Goal: Task Accomplishment & Management: Use online tool/utility

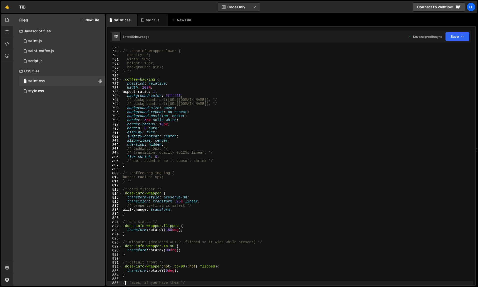
scroll to position [3167, 0]
click at [146, 16] on div "sa1nt.js" at bounding box center [153, 20] width 30 height 12
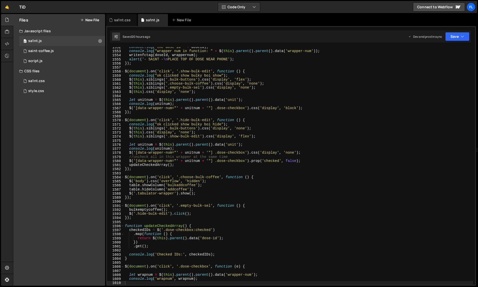
click at [230, 121] on div "console . log ( "the dose id " + doseId ) ; console . log ( "wrapper num in fun…" at bounding box center [298, 168] width 349 height 246
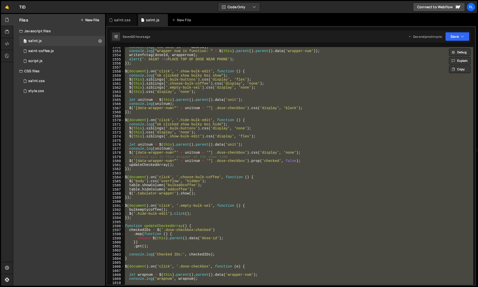
paste textarea
type textarea "});"
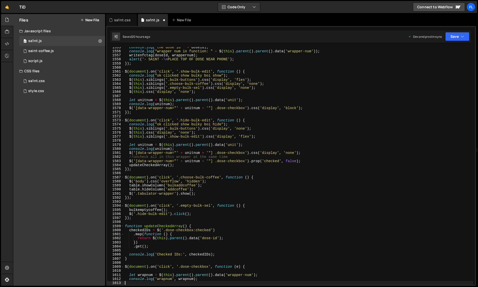
scroll to position [6494, 0]
click at [321, 147] on div "console . log ( "the dose id " + doseId ) ; console . log ( "wrapper num in fun…" at bounding box center [298, 168] width 349 height 246
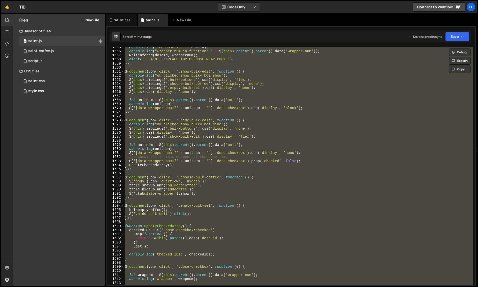
paste textarea
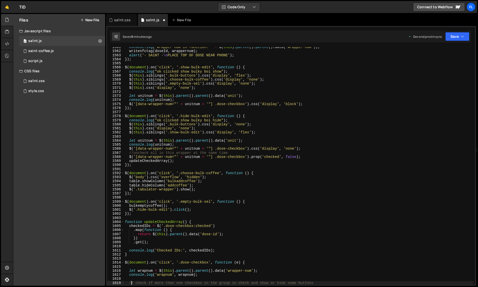
scroll to position [6518, 0]
click at [357, 162] on div "console . log ( "wrapper num in function: " + $ ( this ) . parent ( ) . parent …" at bounding box center [298, 168] width 349 height 246
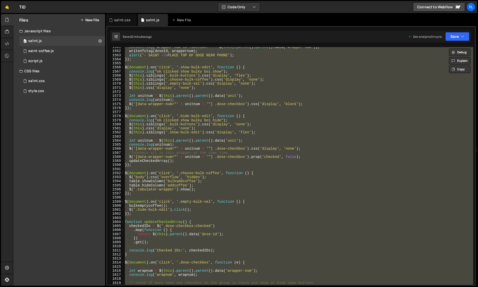
paste textarea
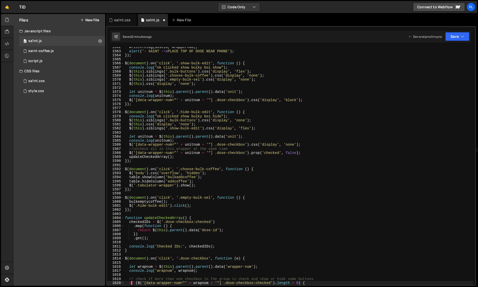
scroll to position [6522, 0]
click at [287, 146] on div "writenfctag ( doseId , wrappernum ) ; alert ( '- SA1NT - \n PLACE TOP OF DOSE N…" at bounding box center [298, 168] width 349 height 246
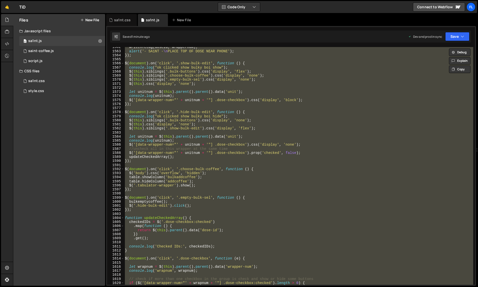
paste textarea
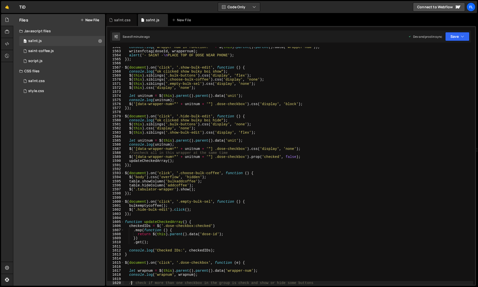
click at [325, 157] on div "console . log ( "wrapper num in function: " + $ ( this ) . parent ( ) . parent …" at bounding box center [298, 168] width 349 height 246
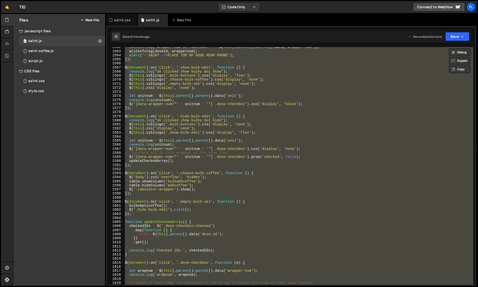
paste textarea
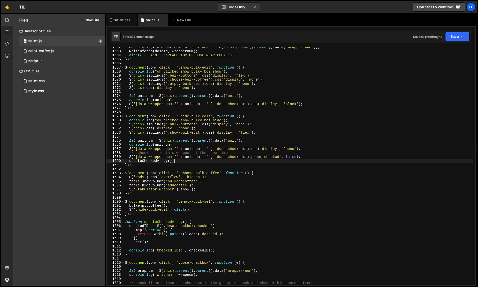
click at [335, 162] on div "console . log ( "wrapper num in function: " + $ ( this ) . parent ( ) . parent …" at bounding box center [298, 168] width 349 height 246
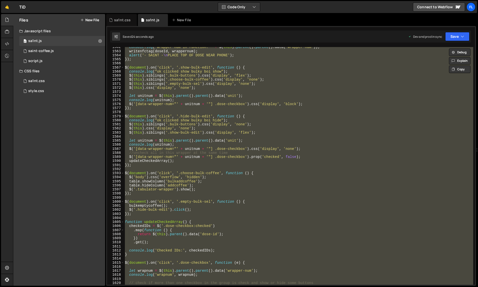
paste textarea
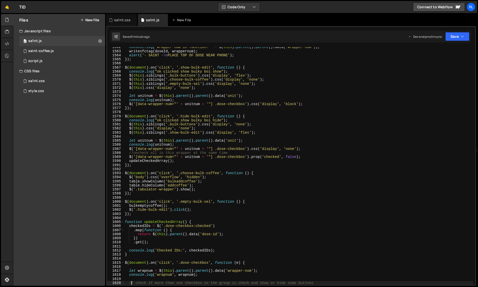
click at [336, 158] on div "console . log ( "wrapper num in function: " + $ ( this ) . parent ( ) . parent …" at bounding box center [298, 168] width 349 height 246
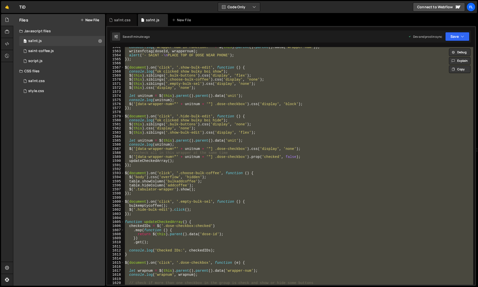
paste textarea
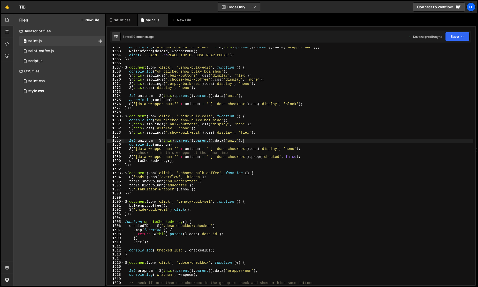
click at [331, 142] on div "console . log ( "wrapper num in function: " + $ ( this ) . parent ( ) . parent …" at bounding box center [298, 168] width 349 height 246
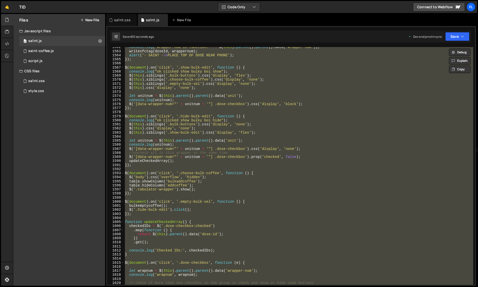
paste textarea
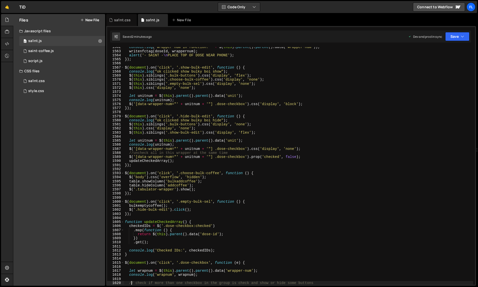
click at [316, 164] on div "console . log ( "wrapper num in function: " + $ ( this ) . parent ( ) . parent …" at bounding box center [298, 168] width 349 height 246
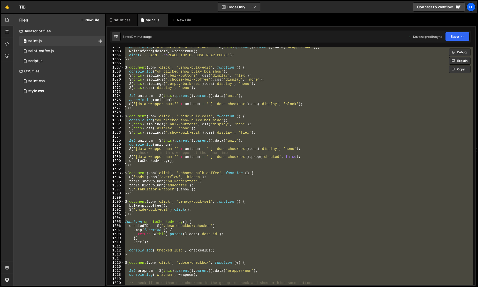
paste textarea
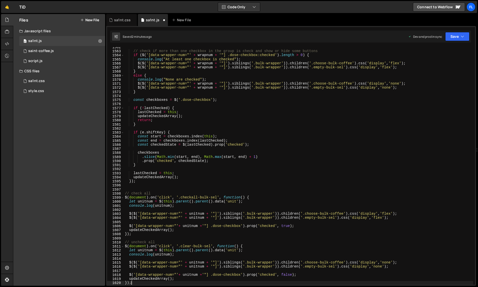
scroll to position [6596, 0]
type textarea "// check if more than one checkbox in the group is check and show or hide some …"
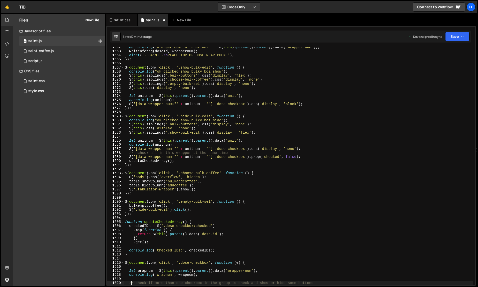
scroll to position [6522, 0]
click at [337, 170] on div "console . log ( "wrapper num in function: " + $ ( this ) . parent ( ) . parent …" at bounding box center [298, 168] width 349 height 246
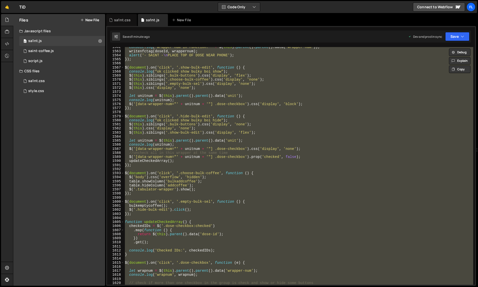
paste textarea
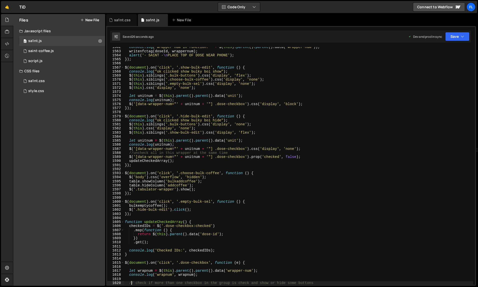
click at [321, 161] on div "console . log ( "wrapper num in function: " + $ ( this ) . parent ( ) . parent …" at bounding box center [298, 168] width 349 height 246
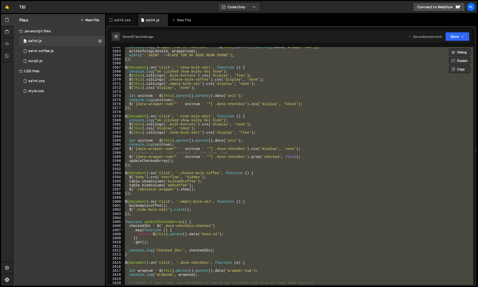
paste textarea
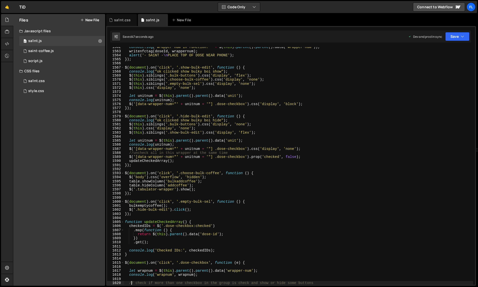
click at [315, 145] on div "console . log ( "wrapper num in function: " + $ ( this ) . parent ( ) . parent …" at bounding box center [298, 168] width 349 height 246
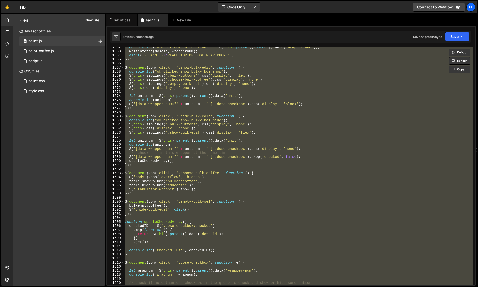
paste textarea
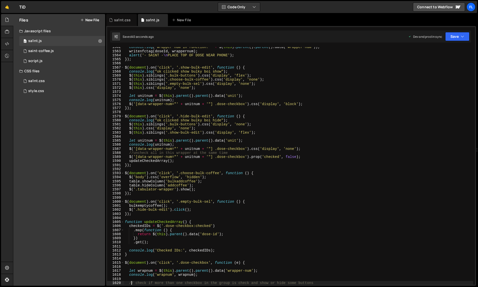
click at [364, 142] on div "console . log ( "wrapper num in function: " + $ ( this ) . parent ( ) . parent …" at bounding box center [298, 168] width 349 height 246
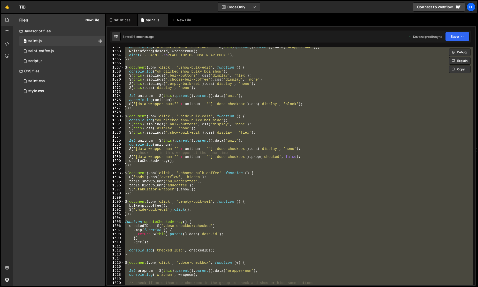
paste textarea
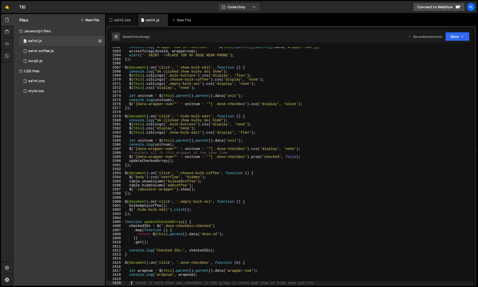
click at [348, 166] on div "console . log ( "wrapper num in function: " + $ ( this ) . parent ( ) . parent …" at bounding box center [298, 168] width 349 height 246
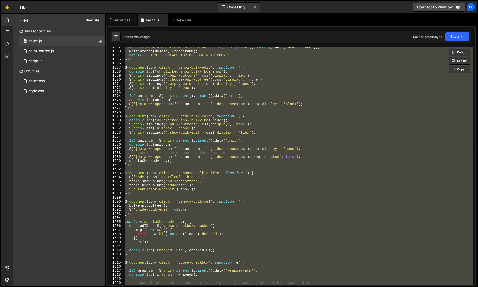
paste textarea
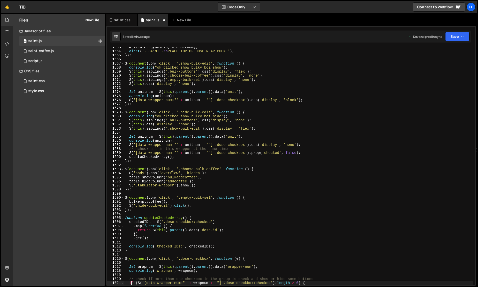
scroll to position [6527, 0]
click at [329, 157] on div "writenfctag ( doseId , wrappernum ) ; alert ( '- SA1NT - \n PLACE TOP OF DOSE N…" at bounding box center [298, 168] width 349 height 246
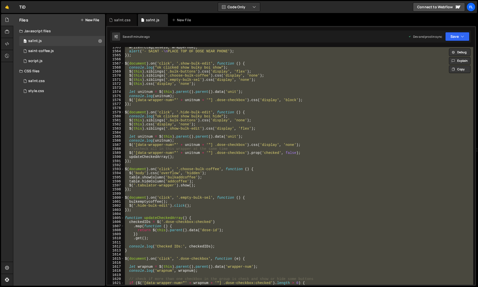
paste textarea
type textarea "});"
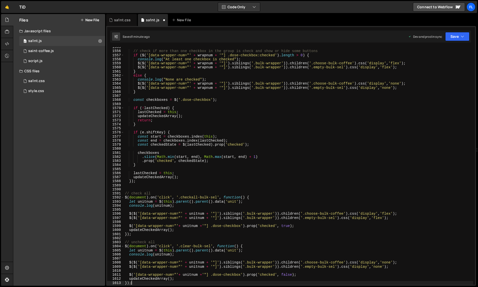
scroll to position [6494, 0]
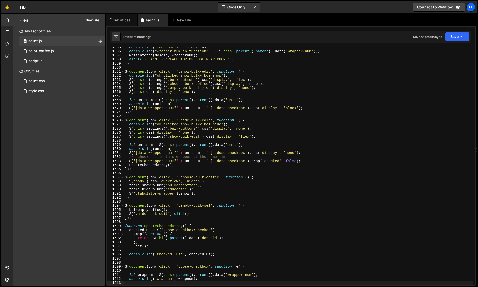
click at [324, 146] on div "console . log ( "the dose id " + doseId ) ; console . log ( "wrapper num in fun…" at bounding box center [298, 168] width 349 height 246
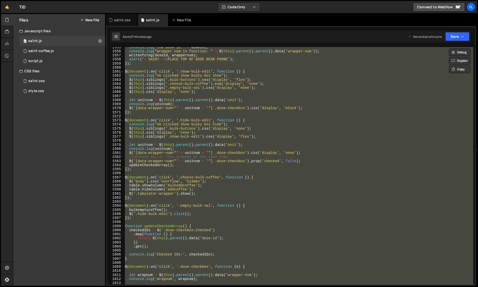
paste textarea
type textarea "});"
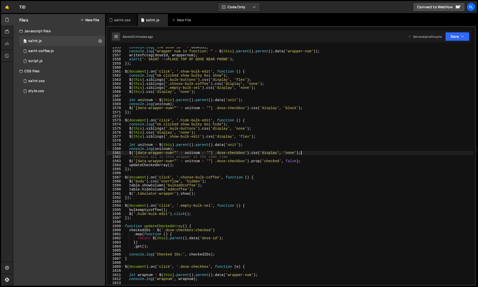
click at [322, 153] on div "console . log ( "the dose id " + doseId ) ; console . log ( "wrapper num in fun…" at bounding box center [298, 168] width 349 height 246
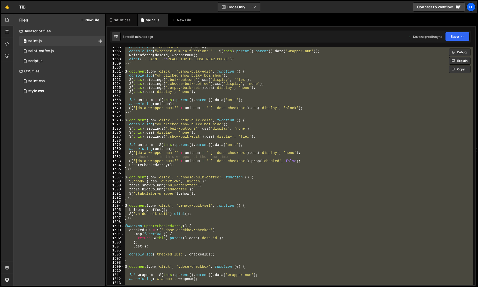
paste textarea
type textarea "});"
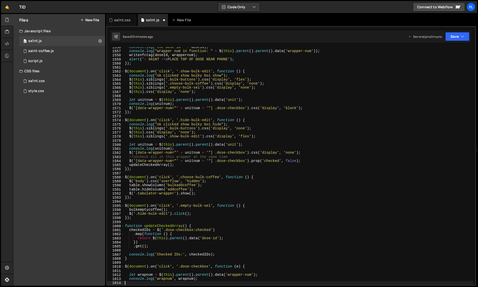
scroll to position [6498, 0]
click at [322, 135] on div "console . log ( "the dose id " + doseId ) ; console . log ( "wrapper num in fun…" at bounding box center [298, 168] width 349 height 246
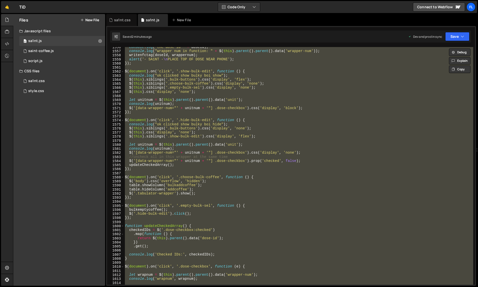
paste textarea
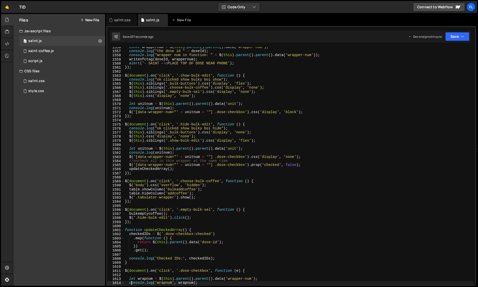
click at [316, 131] on div "const wrappernum = $ ( this ) . parent ( ) . parent ( ) . data ( 'wrapper-num' …" at bounding box center [298, 168] width 349 height 246
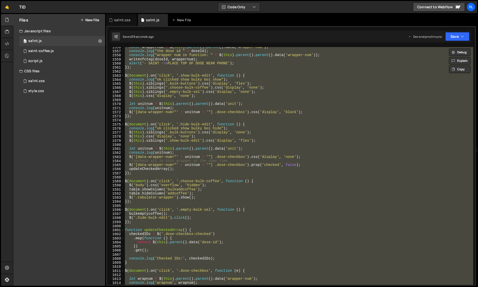
paste textarea
type textarea "});"
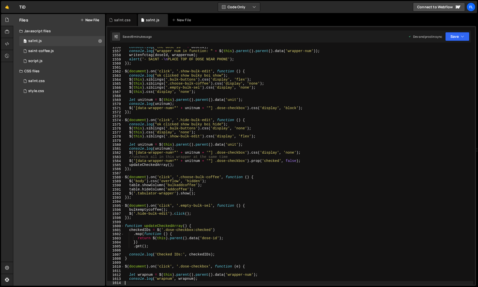
click at [342, 155] on div "console . log ( "the dose id " + doseId ) ; console . log ( "wrapper num in fun…" at bounding box center [298, 168] width 349 height 246
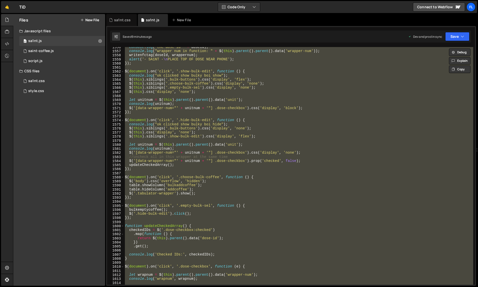
paste textarea
type textarea "});"
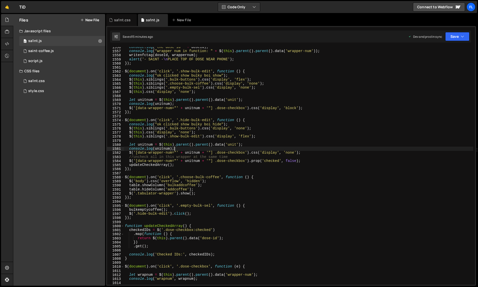
click at [318, 150] on div "console . log ( "the dose id " + doseId ) ; console . log ( "wrapper num in fun…" at bounding box center [298, 168] width 349 height 246
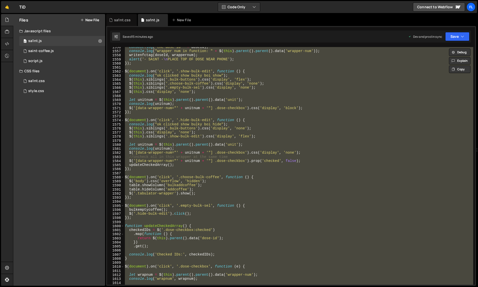
paste textarea
type textarea "});"
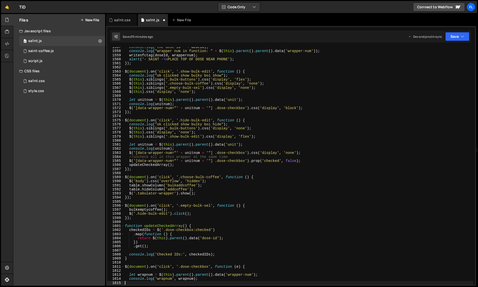
scroll to position [6502, 0]
click at [326, 150] on div "console . log ( "the dose id " + doseId ) ; console . log ( "wrapper num in fun…" at bounding box center [298, 168] width 349 height 246
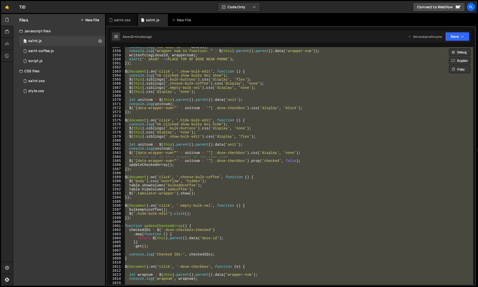
paste textarea
type textarea "});"
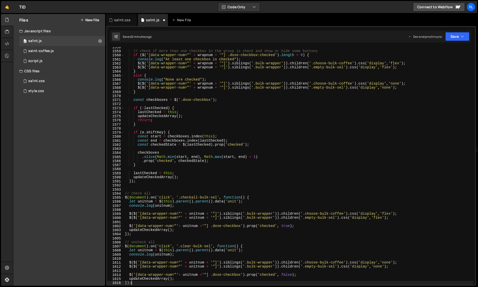
scroll to position [6506, 0]
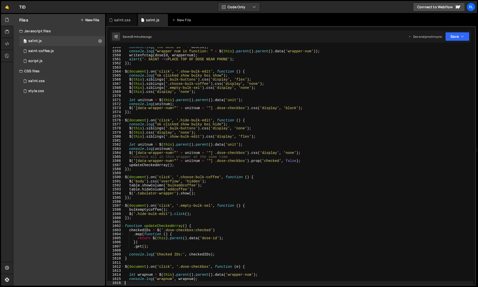
click at [350, 151] on div "console . log ( "the dose id " + doseId ) ; console . log ( "wrapper num in fun…" at bounding box center [298, 168] width 349 height 246
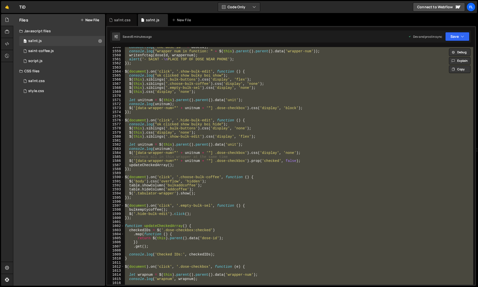
paste textarea
type textarea "});"
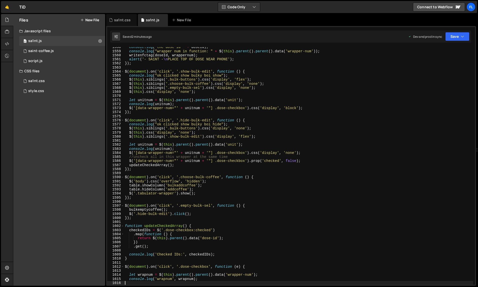
click at [336, 141] on div "console . log ( "the dose id " + doseId ) ; console . log ( "wrapper num in fun…" at bounding box center [298, 168] width 349 height 246
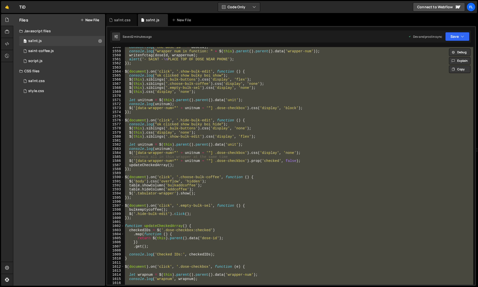
paste textarea
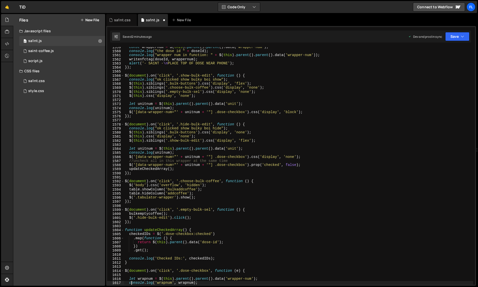
scroll to position [6514, 0]
click at [339, 157] on div "const wrappernum = $ ( this ) . parent ( ) . parent ( ) . data ( 'wrapper-num' …" at bounding box center [298, 168] width 349 height 246
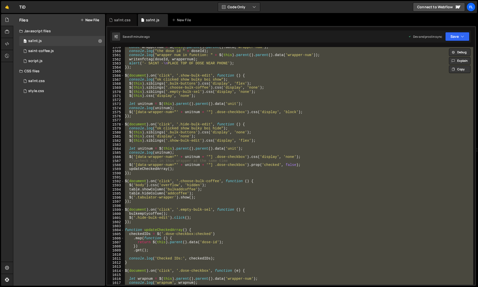
paste textarea
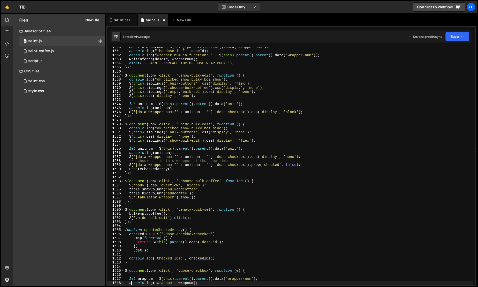
type textarea "console.log('wrapnum', wrapnum);"
click at [340, 143] on div "const wrappernum = $ ( this ) . parent ( ) . parent ( ) . data ( 'wrapper-num' …" at bounding box center [298, 168] width 349 height 246
click at [327, 135] on div "const wrappernum = $ ( this ) . parent ( ) . parent ( ) . data ( 'wrapper-num' …" at bounding box center [298, 168] width 349 height 246
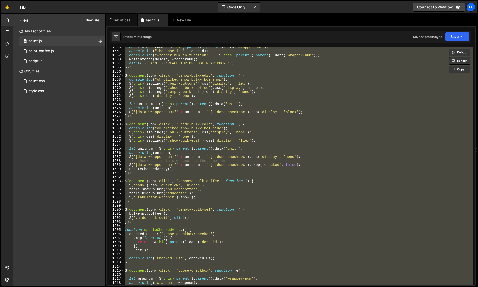
paste textarea
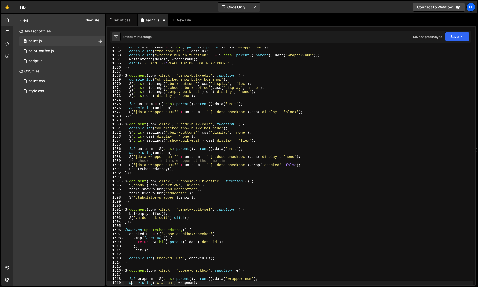
scroll to position [6522, 0]
click at [342, 159] on div "const wrappernum = $ ( this ) . parent ( ) . parent ( ) . data ( 'wrapper-num' …" at bounding box center [298, 168] width 349 height 246
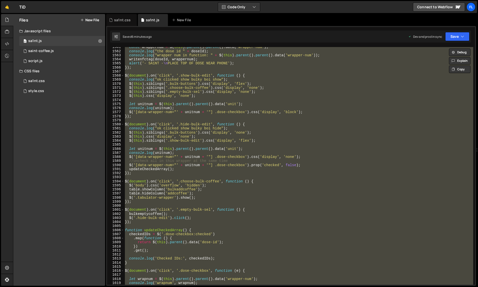
paste textarea
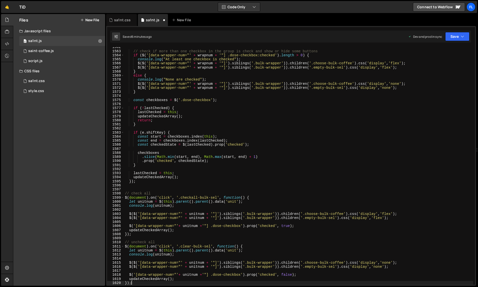
scroll to position [6527, 0]
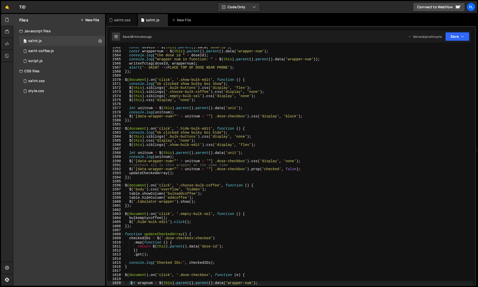
click at [331, 151] on div "const doseId = $ ( this ) . parent ( ) . data ( 'dose-id' ) ; const wrappernum …" at bounding box center [298, 168] width 349 height 246
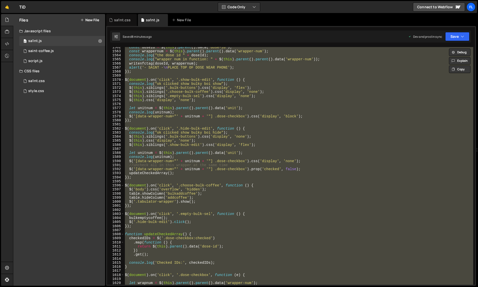
paste textarea
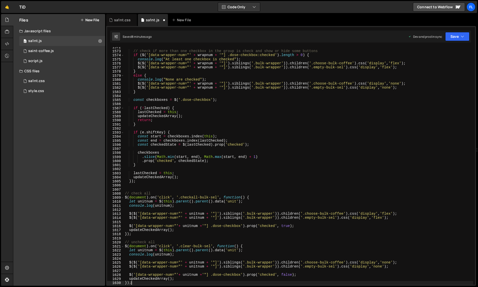
scroll to position [6567, 0]
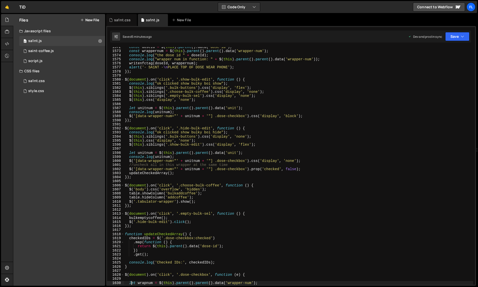
click at [320, 136] on div "const doseId = $ ( this ) . parent ( ) . data ( 'dose-id' ) ; const wrappernum …" at bounding box center [298, 168] width 349 height 246
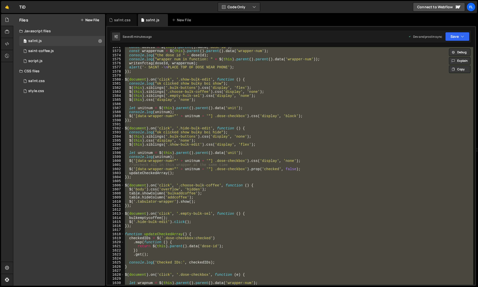
paste textarea
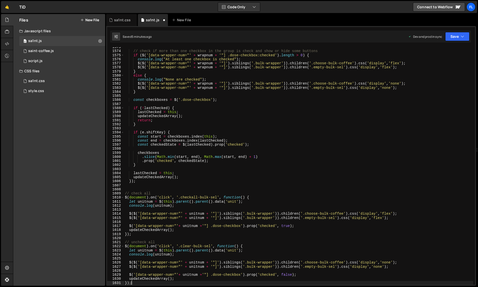
scroll to position [6571, 0]
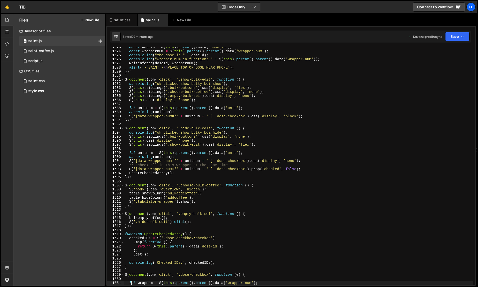
click at [318, 154] on div "const doseId = $ ( this ) . parent ( ) . data ( 'dose-id' ) ; const wrappernum …" at bounding box center [298, 168] width 349 height 246
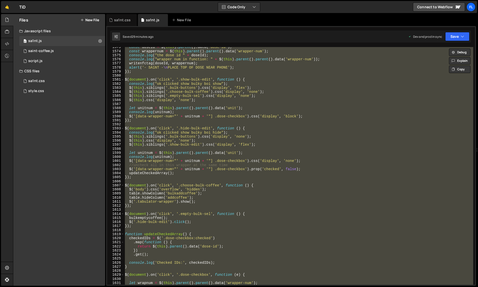
paste textarea
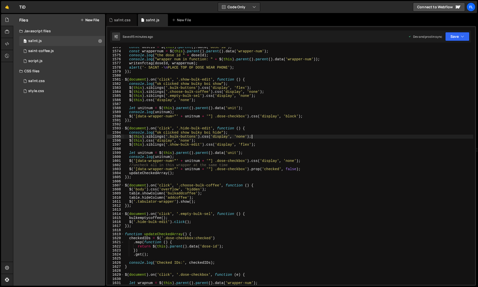
click at [339, 136] on div "const doseId = $ ( this ) . parent ( ) . data ( 'dose-id' ) ; const wrappernum …" at bounding box center [298, 168] width 349 height 246
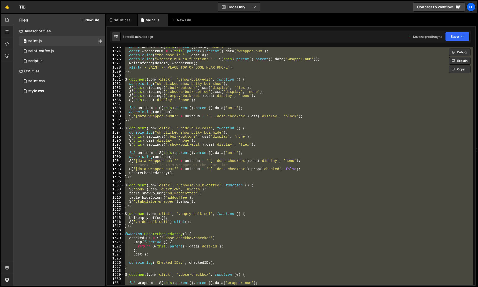
paste textarea
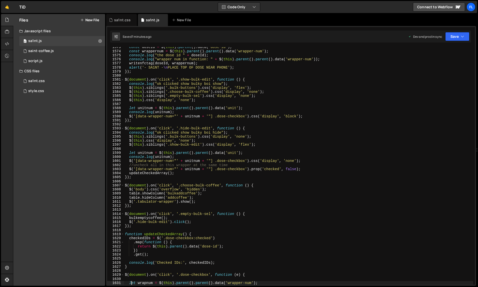
click at [334, 158] on div "const doseId = $ ( this ) . parent ( ) . data ( 'dose-id' ) ; const wrappernum …" at bounding box center [298, 168] width 349 height 246
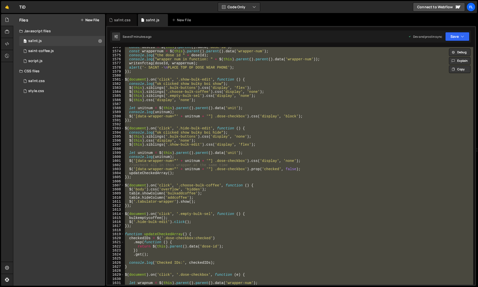
paste textarea
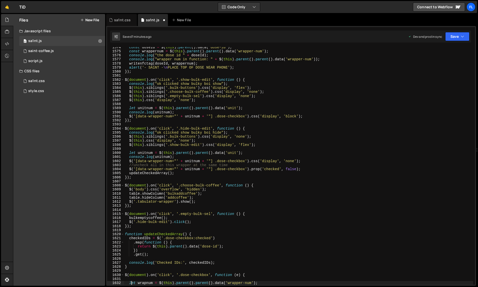
scroll to position [6575, 0]
click at [332, 157] on div "const doseId = $ ( this ) . parent ( ) . data ( 'dose-id' ) ; const wrappernum …" at bounding box center [298, 168] width 349 height 246
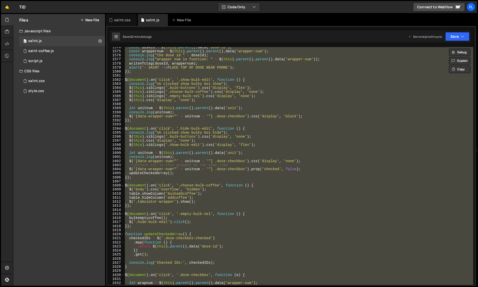
paste textarea
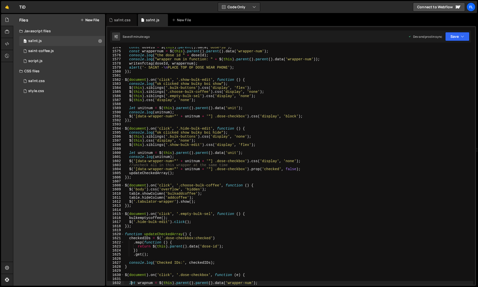
click at [329, 159] on div "const doseId = $ ( this ) . parent ( ) . data ( 'dose-id' ) ; const wrappernum …" at bounding box center [298, 168] width 349 height 246
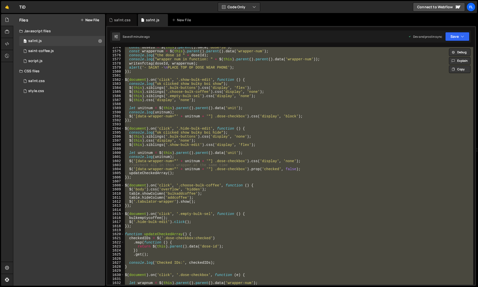
paste textarea
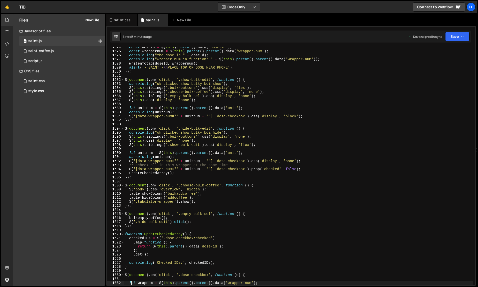
click at [341, 137] on div "const doseId = $ ( this ) . parent ( ) . data ( 'dose-id' ) ; const wrappernum …" at bounding box center [298, 168] width 349 height 246
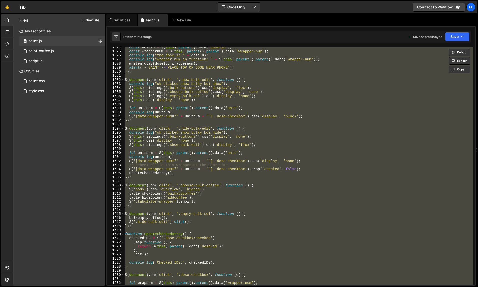
paste textarea
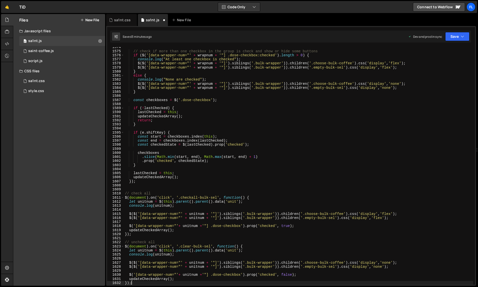
scroll to position [6652, 0]
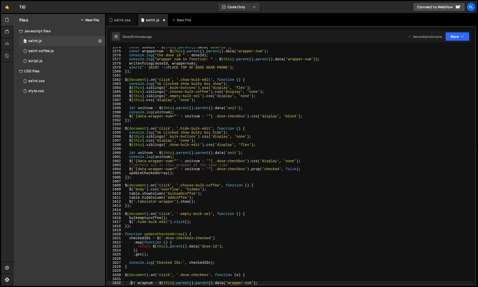
type textarea "let wrapnum = $(this).parent().parent().data('wrapper-num');"
click at [119, 20] on div "sa1nt.css" at bounding box center [122, 20] width 17 height 5
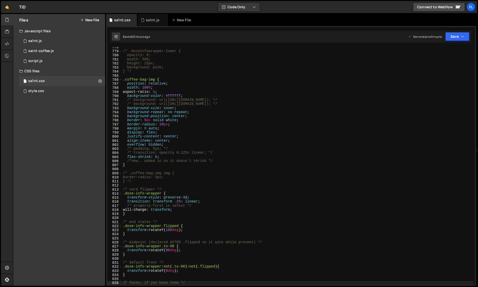
click at [265, 160] on div "/* .doseinfowrapper-lower { opacity: 0; width: 50%; height: 15px; background: p…" at bounding box center [297, 168] width 351 height 246
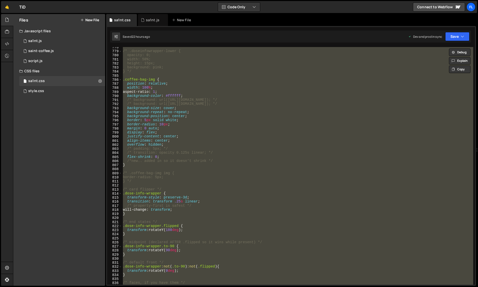
paste textarea
type textarea "}"
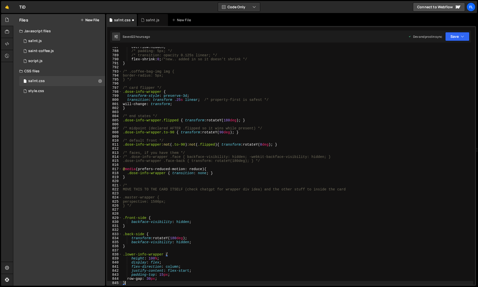
scroll to position [3203, 0]
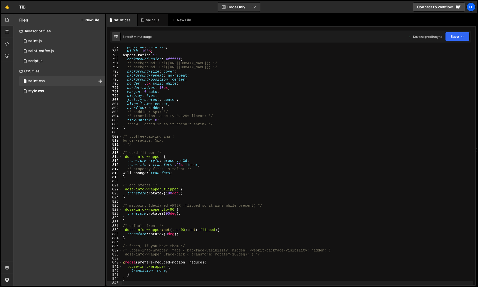
click at [352, 156] on div "position : relative ; width : 100 % ; aspect-ratio : 1 ; background-color : #ff…" at bounding box center [297, 168] width 351 height 246
type textarea ".dose-info-wrapper {"
click at [150, 23] on div "sa1nt.js" at bounding box center [153, 20] width 30 height 12
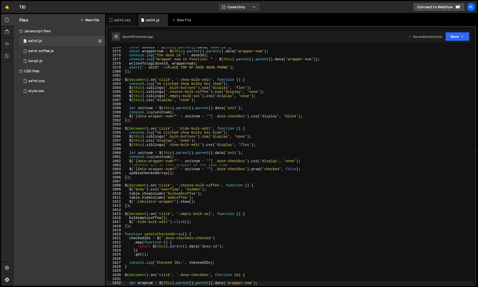
click at [274, 188] on div "const doseId = $ ( this ) . parent ( ) . data ( 'dose-id' ) ; const wrappernum …" at bounding box center [298, 168] width 349 height 246
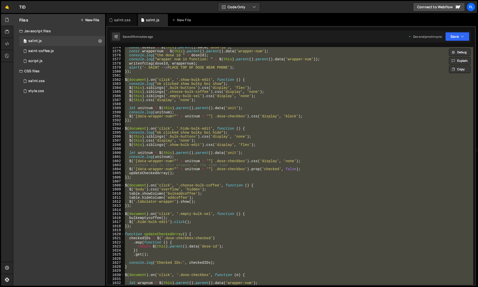
paste textarea
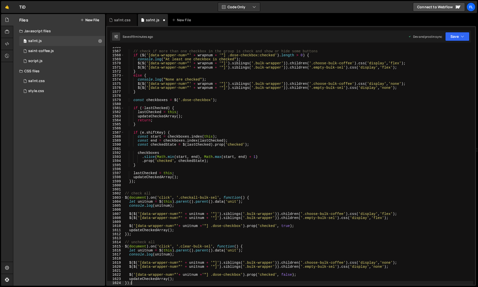
type textarea "let wrapnum = $(this).parent().parent().data('wrapper-num');"
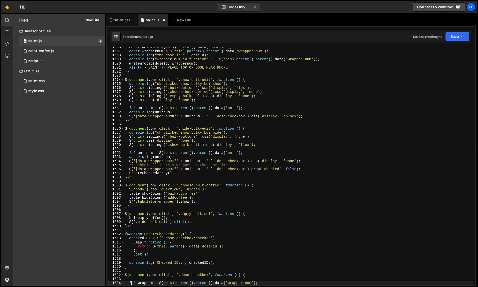
scroll to position [6543, 0]
click at [123, 19] on div "sa1nt.css" at bounding box center [122, 20] width 17 height 5
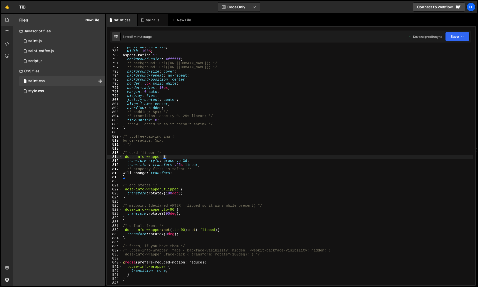
click at [207, 117] on div "position : relative ; width : 100 % ; aspect-ratio : 1 ; background-color : #ff…" at bounding box center [297, 168] width 351 height 246
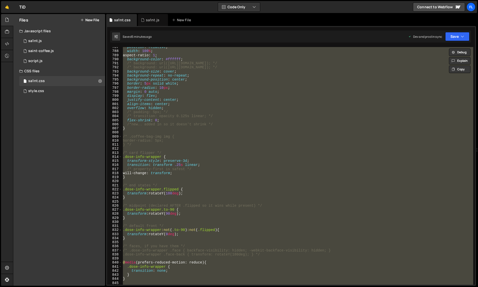
paste textarea
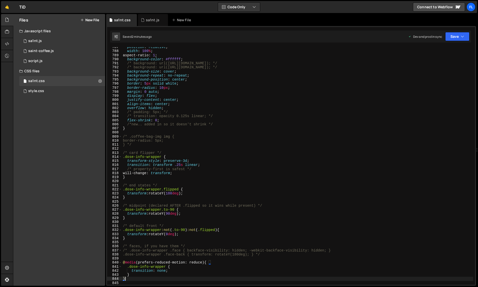
click at [313, 138] on div "position : relative ; width : 100 % ; aspect-ratio : 1 ; background-color : #ff…" at bounding box center [297, 168] width 351 height 246
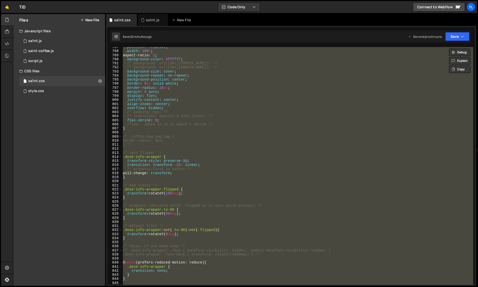
paste textarea
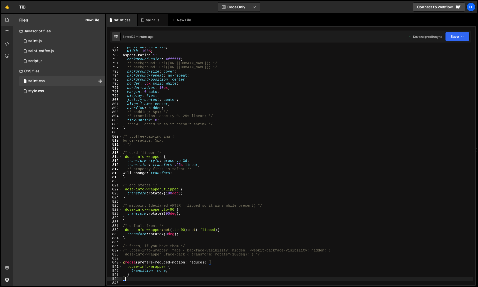
click at [306, 160] on div "position : relative ; width : 100 % ; aspect-ratio : 1 ; background-color : #ff…" at bounding box center [297, 168] width 351 height 246
type textarea "transform-style: preserve-3d;"
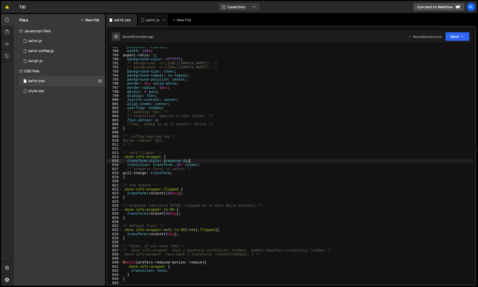
click at [147, 19] on div "sa1nt.js" at bounding box center [153, 20] width 14 height 5
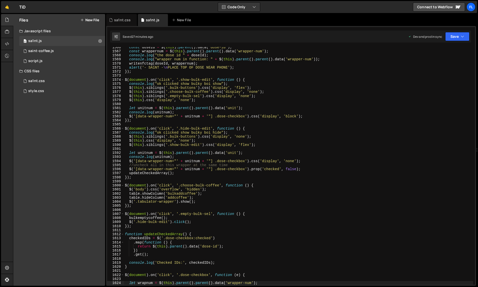
click at [232, 121] on div "const doseId = $ ( this ) . parent ( ) . data ( 'dose-id' ) ; const wrappernum …" at bounding box center [298, 168] width 349 height 246
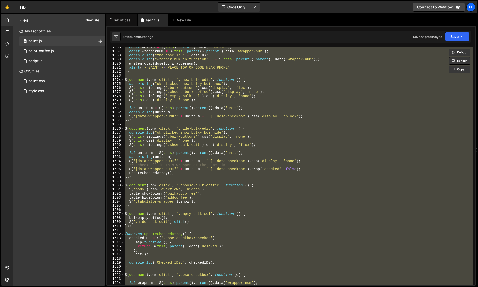
paste textarea
type textarea "});"
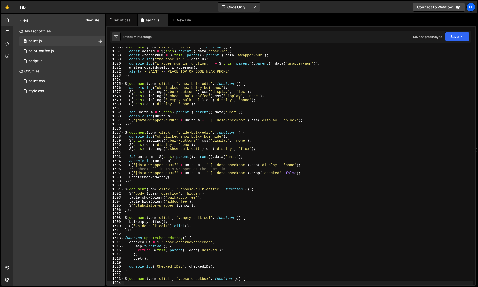
click at [330, 159] on div "$ ( document ) . on ( 'click' , '.writetag' , function ( ) { const doseId = $ (…" at bounding box center [298, 168] width 349 height 246
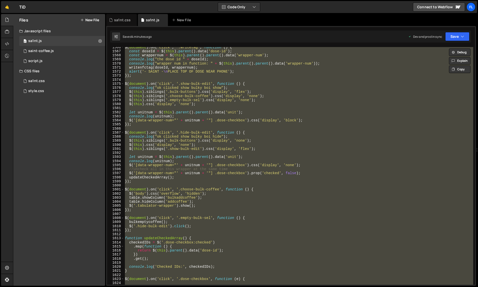
paste textarea
type textarea "});"
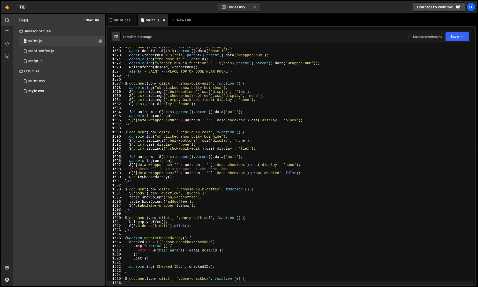
scroll to position [6551, 0]
click at [318, 148] on div "$ ( document ) . on ( 'click' , '.writetag' , function ( ) { const doseId = $ (…" at bounding box center [298, 168] width 349 height 246
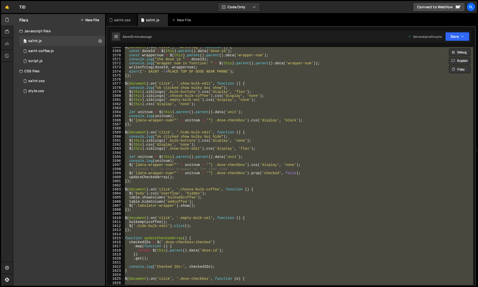
paste textarea
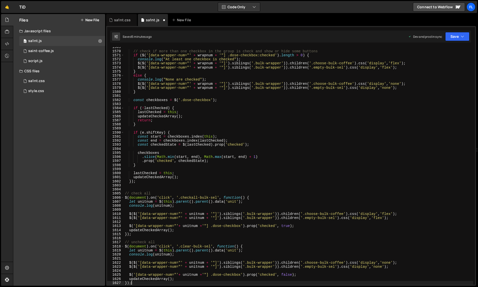
type textarea "$(document).on('click', '.dose-checkbox', function (e) {"
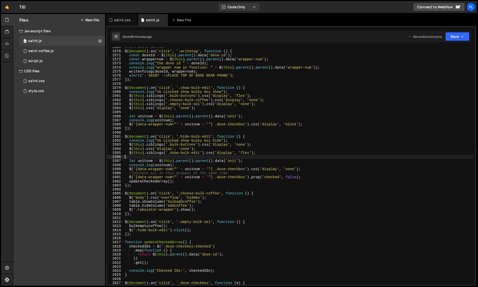
click at [312, 158] on div "//NFC WRITE BUTTON $ ( document ) . on ( 'click' , '.writetag' , function ( ) {…" at bounding box center [298, 168] width 349 height 246
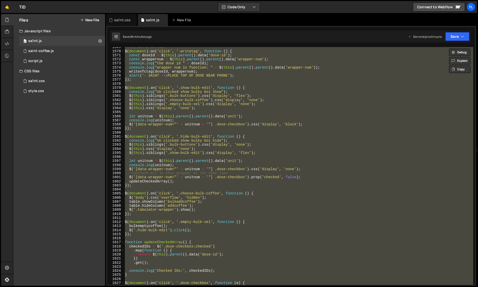
paste textarea
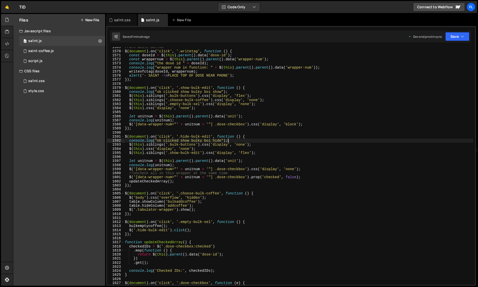
click at [345, 140] on div "//NFC WRITE BUTTON $ ( document ) . on ( 'click' , '.writetag' , function ( ) {…" at bounding box center [298, 168] width 349 height 246
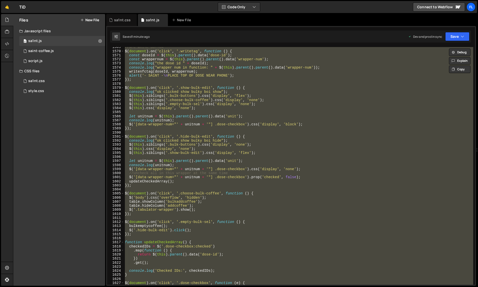
paste textarea
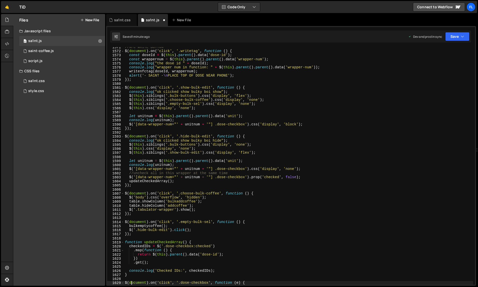
scroll to position [6563, 0]
click at [347, 169] on div "//NFC WRITE BUTTON $ ( document ) . on ( 'click' , '.writetag' , function ( ) {…" at bounding box center [298, 168] width 349 height 246
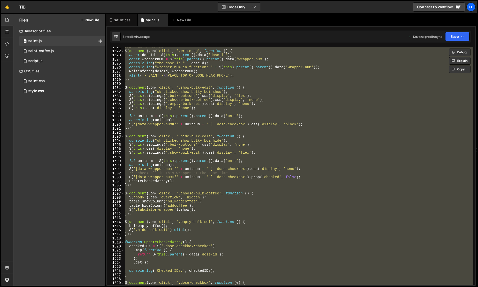
paste textarea
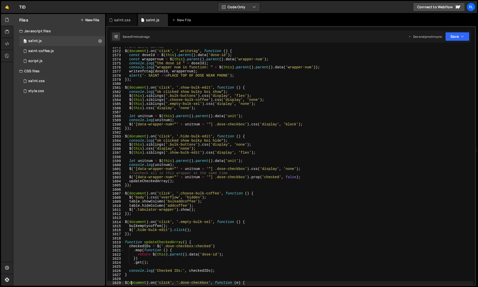
click at [339, 155] on div "//NFC WRITE BUTTON $ ( document ) . on ( 'click' , '.writetag' , function ( ) {…" at bounding box center [298, 168] width 349 height 246
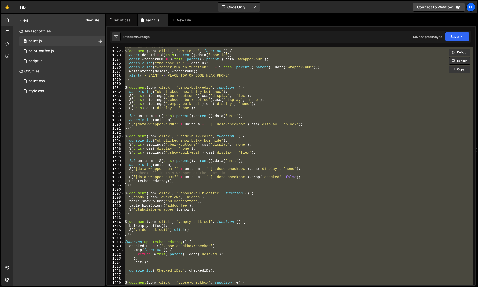
paste textarea
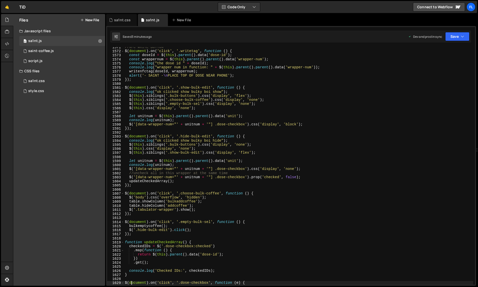
click at [362, 168] on div "//NFC WRITE BUTTON $ ( document ) . on ( 'click' , '.writetag' , function ( ) {…" at bounding box center [298, 168] width 349 height 246
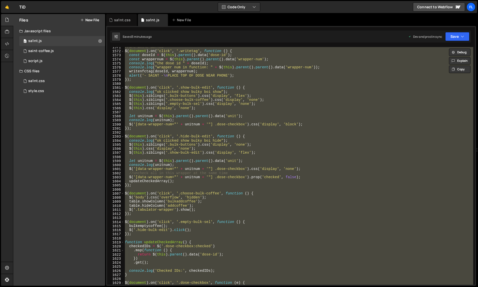
paste textarea
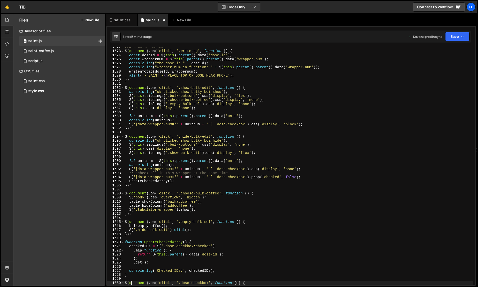
scroll to position [6567, 0]
click at [321, 154] on div "//NFC WRITE BUTTON $ ( document ) . on ( 'click' , '.writetag' , function ( ) {…" at bounding box center [298, 168] width 349 height 246
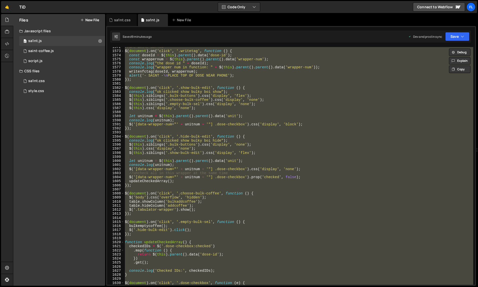
paste textarea
type textarea "});"
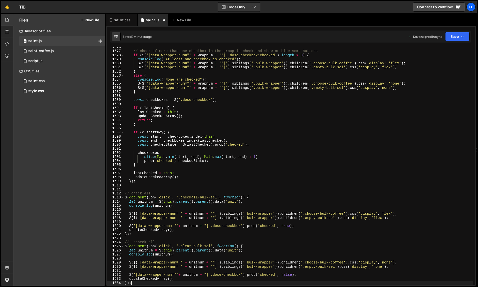
scroll to position [6583, 0]
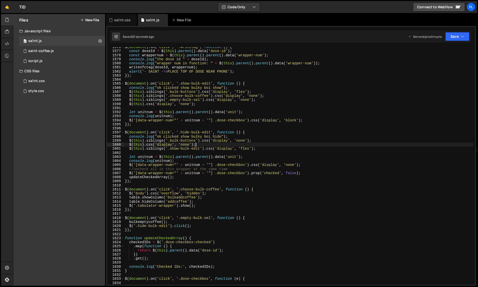
click at [361, 145] on div "$ ( document ) . on ( 'click' , '.writetag' , function ( ) { const doseId = $ (…" at bounding box center [298, 168] width 349 height 246
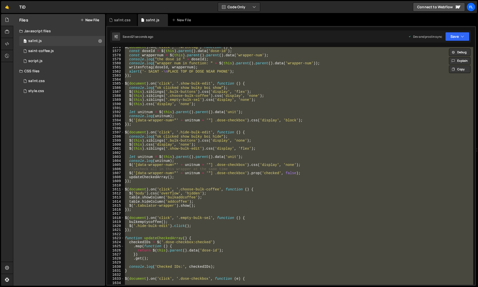
paste textarea
type textarea "});"
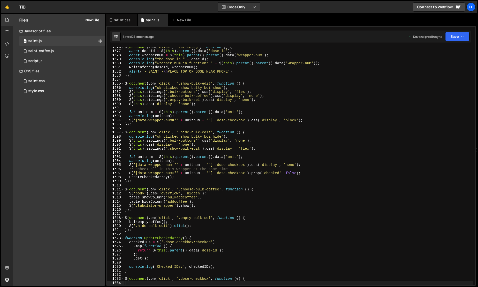
click at [381, 140] on div "$ ( document ) . on ( 'click' , '.writetag' , function ( ) { const doseId = $ (…" at bounding box center [298, 168] width 349 height 246
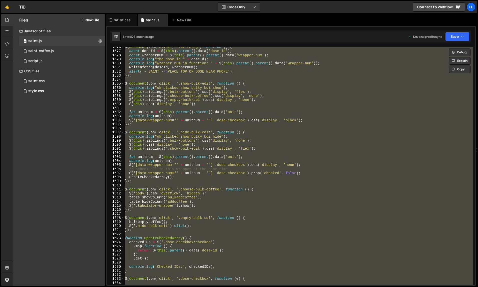
paste textarea
type textarea "});"
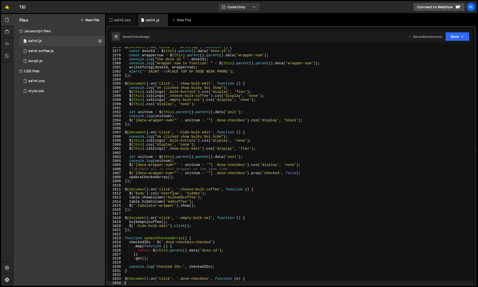
click at [334, 159] on div "$ ( document ) . on ( 'click' , '.writetag' , function ( ) { const doseId = $ (…" at bounding box center [298, 168] width 349 height 246
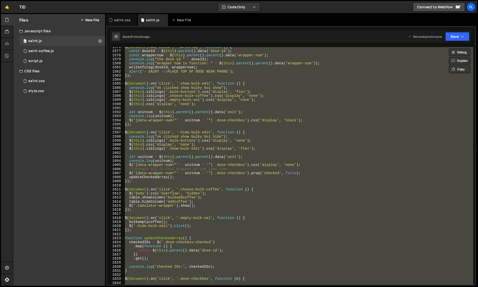
paste textarea
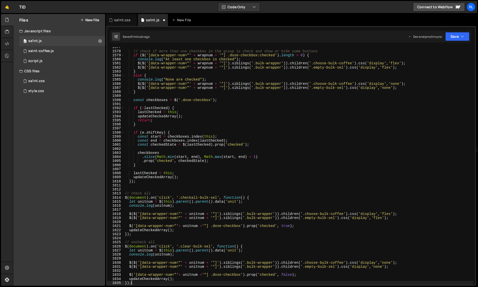
scroll to position [6587, 0]
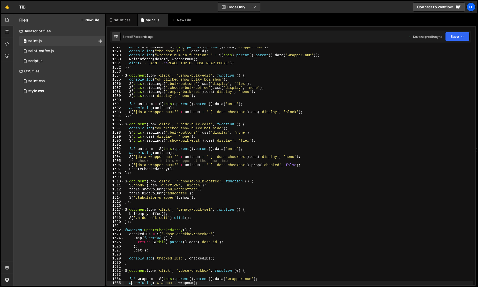
click at [357, 162] on div "const wrappernum = $ ( this ) . parent ( ) . parent ( ) . data ( 'wrapper-num' …" at bounding box center [298, 168] width 349 height 246
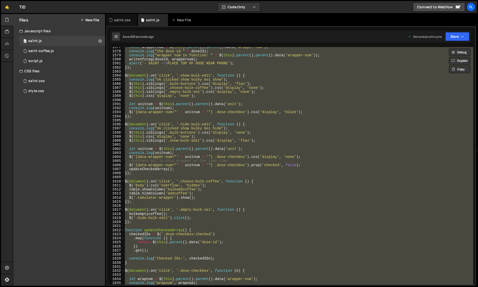
paste textarea
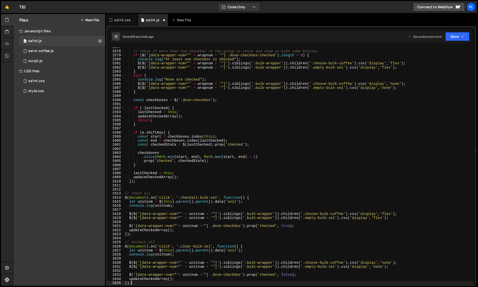
type textarea "let wrapnum = $(this).parent().parent().data('wrapper-num');"
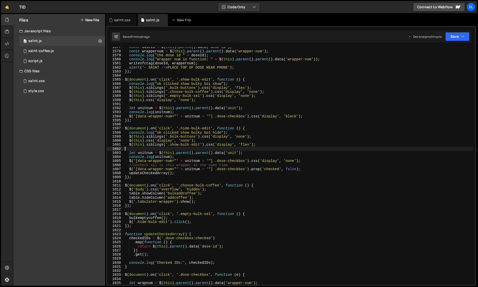
click at [362, 149] on div "const doseId = $ ( this ) . parent ( ) . data ( 'dose-id' ) ; const wrappernum …" at bounding box center [298, 168] width 349 height 246
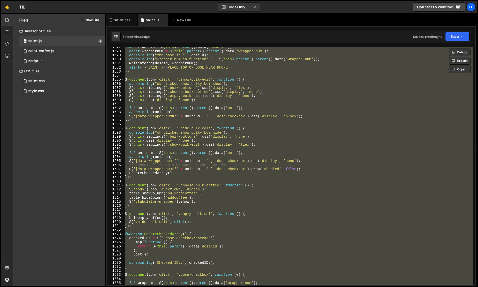
paste textarea
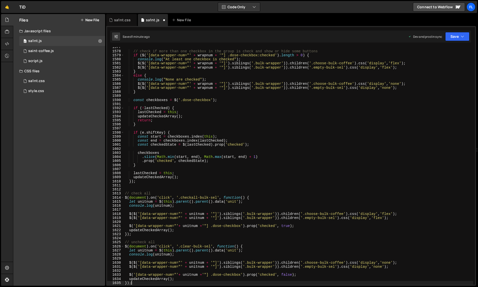
type textarea "let wrapnum = $(this).parent().parent().data('wrapper-num');"
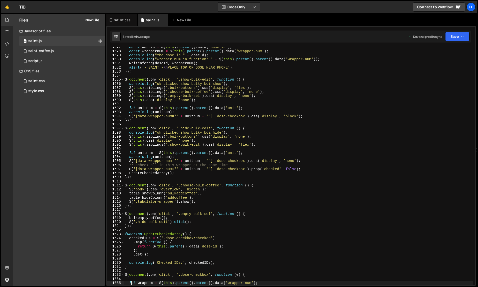
click at [322, 149] on div "const doseId = $ ( this ) . parent ( ) . data ( 'dose-id' ) ; const wrappernum …" at bounding box center [298, 168] width 349 height 246
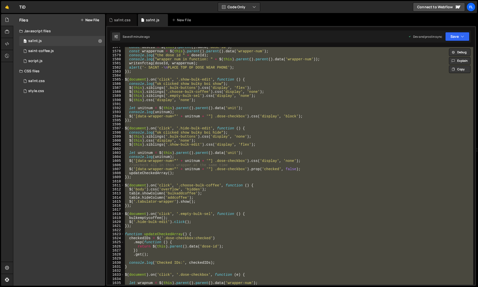
paste textarea
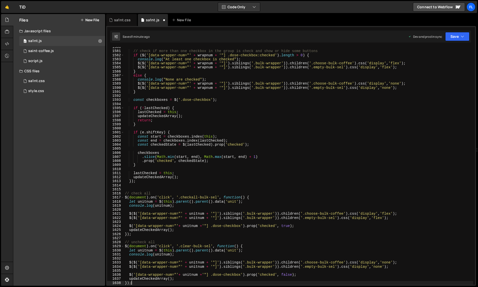
type textarea "let wrapnum = $(this).parent().parent().data('wrapper-num');"
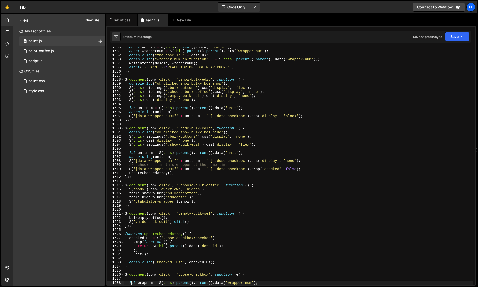
scroll to position [6600, 0]
click at [314, 155] on div "const doseId = $ ( this ) . parent ( ) . data ( 'dose-id' ) ; const wrappernum …" at bounding box center [298, 168] width 349 height 246
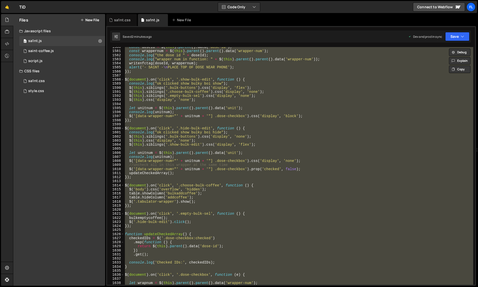
paste textarea
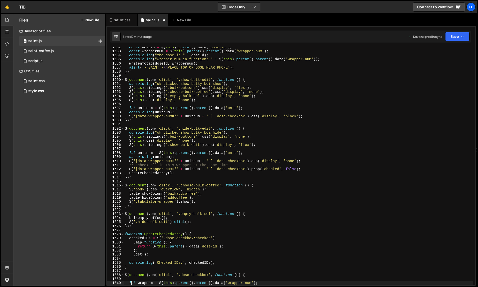
scroll to position [6608, 0]
click at [341, 151] on div "const doseId = $ ( this ) . parent ( ) . data ( 'dose-id' ) ; const wrappernum …" at bounding box center [298, 168] width 349 height 246
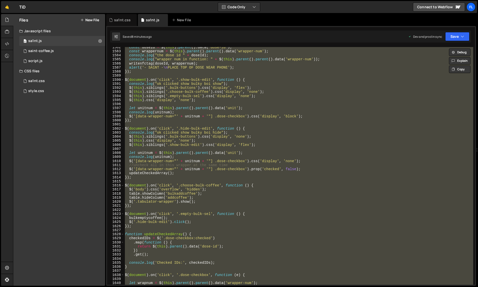
paste textarea
type textarea "});"
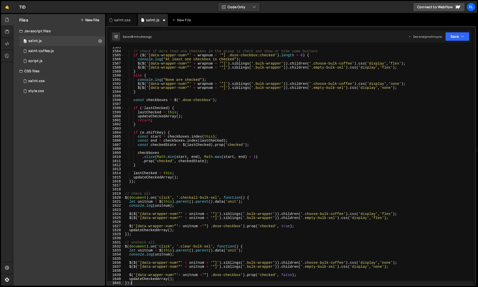
scroll to position [6624, 0]
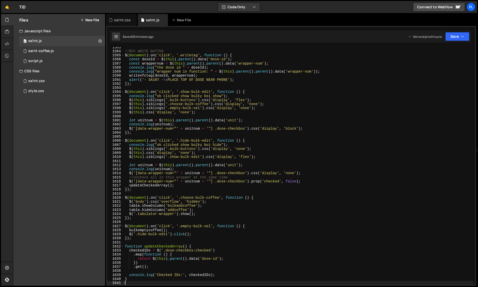
click at [362, 154] on div "//NFC WRITE BUTTON $ ( document ) . on ( 'click' , '.writetag' , function ( ) {…" at bounding box center [298, 168] width 349 height 246
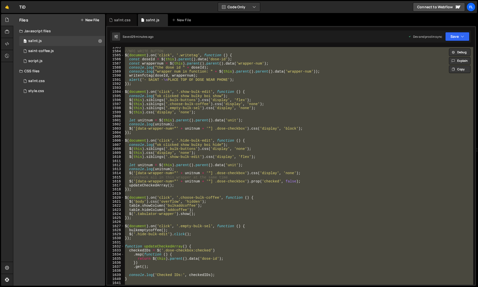
paste textarea
type textarea "});"
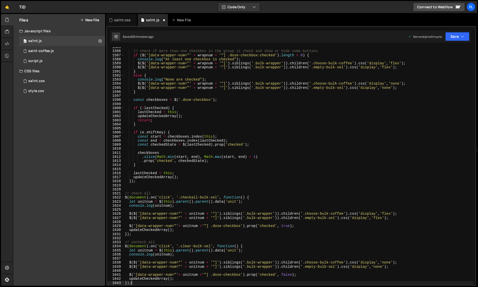
scroll to position [6632, 0]
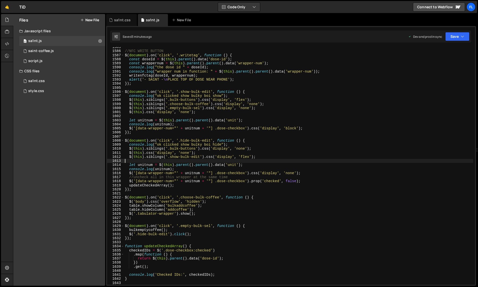
click at [349, 160] on div "//NFC WRITE BUTTON $ ( document ) . on ( 'click' , '.writetag' , function ( ) {…" at bounding box center [298, 168] width 349 height 246
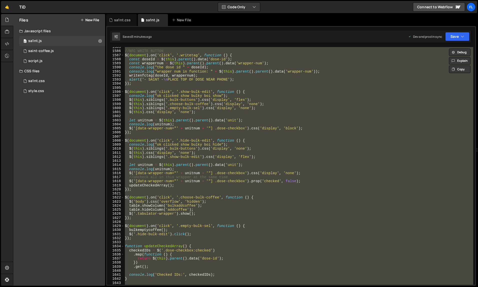
paste textarea
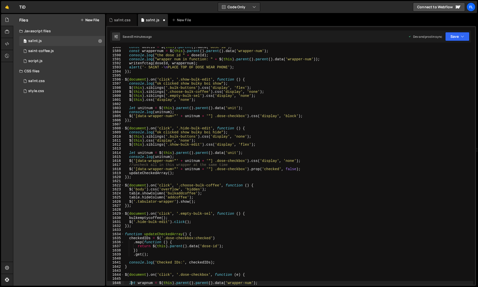
scroll to position [6648, 0]
click at [320, 158] on div "const doseId = $ ( this ) . parent ( ) . data ( 'dose-id' ) ; const wrappernum …" at bounding box center [298, 168] width 349 height 246
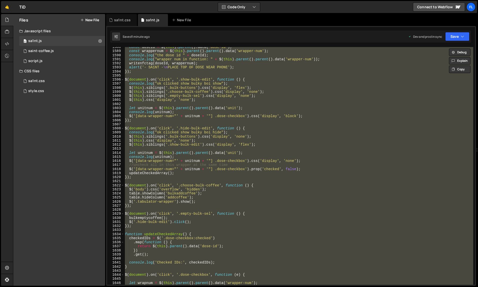
paste textarea
type textarea "});"
